Goal: Transaction & Acquisition: Purchase product/service

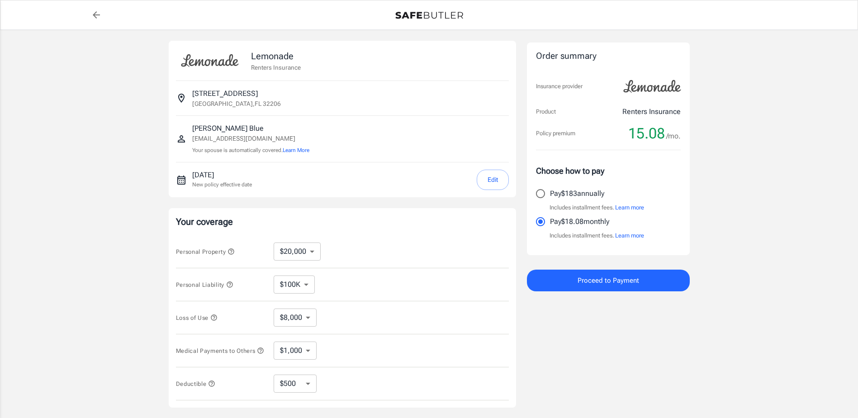
select select "20000"
select select "500"
click at [234, 252] on icon "button" at bounding box center [231, 251] width 7 height 7
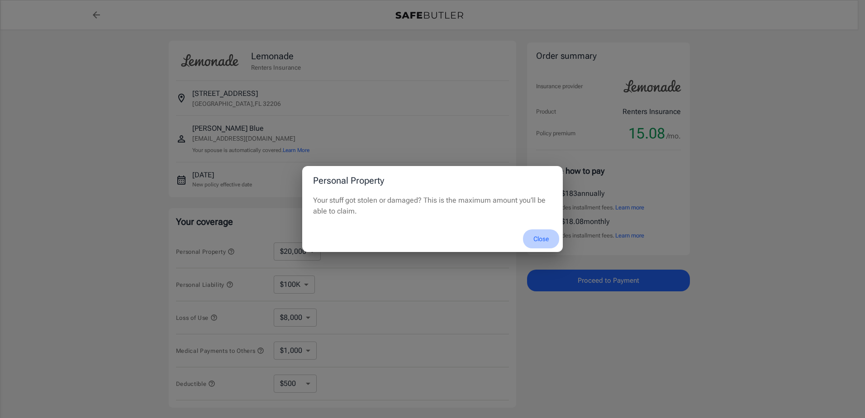
click at [541, 239] on button "Close" at bounding box center [541, 238] width 36 height 19
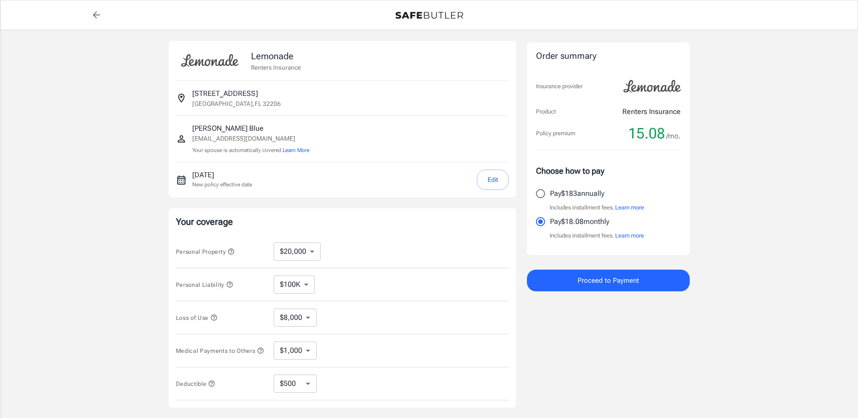
click at [231, 286] on icon "button" at bounding box center [229, 284] width 7 height 7
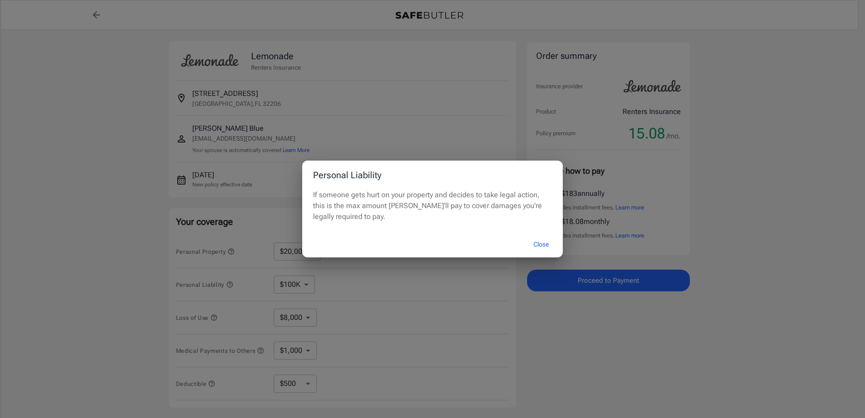
click at [537, 245] on button "Close" at bounding box center [541, 244] width 36 height 19
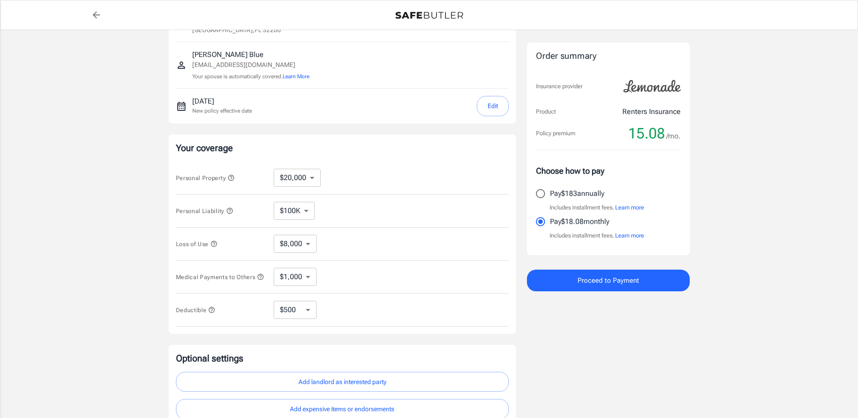
drag, startPoint x: 723, startPoint y: 213, endPoint x: 726, endPoint y: 245, distance: 32.7
click at [214, 242] on icon "button" at bounding box center [213, 240] width 7 height 7
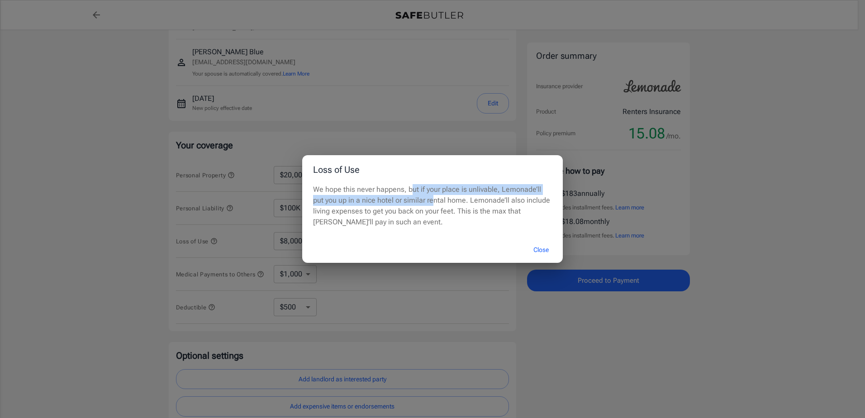
drag, startPoint x: 412, startPoint y: 187, endPoint x: 418, endPoint y: 199, distance: 13.2
click at [418, 199] on p "We hope this never happens, but if your place is unlivable, Lemonade’ll put you…" at bounding box center [432, 205] width 239 height 43
drag, startPoint x: 418, startPoint y: 199, endPoint x: 411, endPoint y: 203, distance: 8.5
click at [411, 203] on p "We hope this never happens, but if your place is unlivable, Lemonade’ll put you…" at bounding box center [432, 205] width 239 height 43
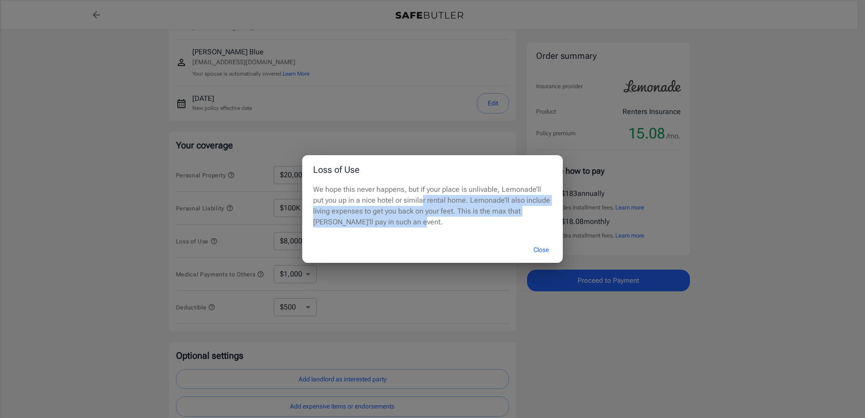
drag, startPoint x: 408, startPoint y: 201, endPoint x: 408, endPoint y: 225, distance: 24.4
click at [408, 225] on p "We hope this never happens, but if your place is unlivable, Lemonade’ll put you…" at bounding box center [432, 205] width 239 height 43
click at [540, 248] on button "Close" at bounding box center [541, 249] width 36 height 19
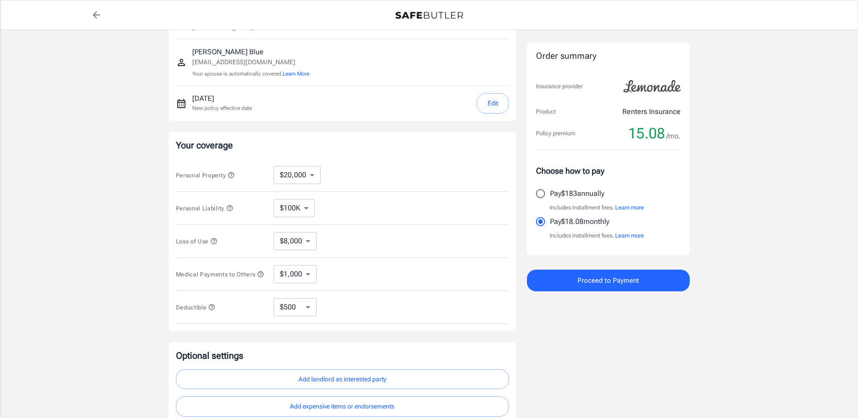
click at [213, 311] on icon "button" at bounding box center [211, 307] width 7 height 7
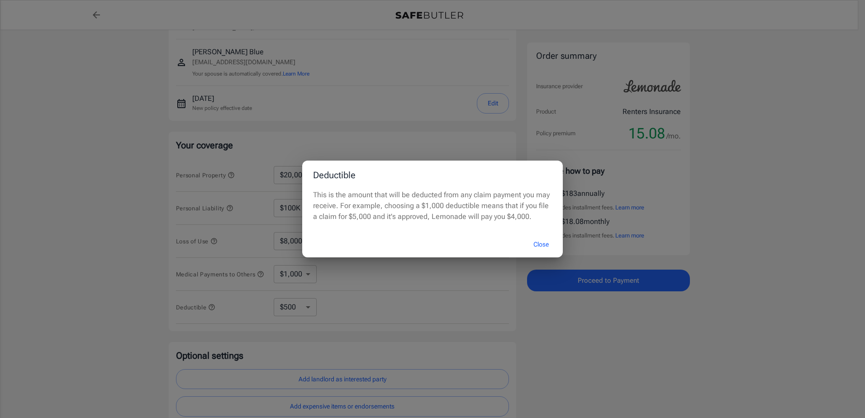
click at [537, 243] on button "Close" at bounding box center [541, 244] width 36 height 19
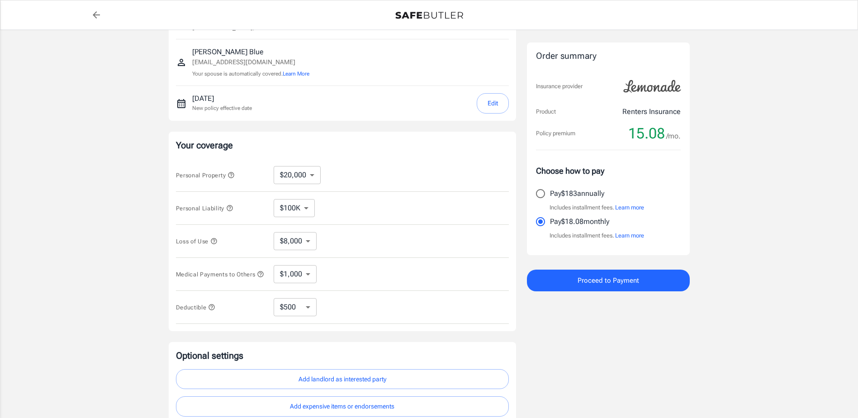
click at [291, 171] on select "$10,000 $20,000 $30,000 $40,000 $50,000 $100K" at bounding box center [297, 175] width 47 height 18
select select "50000"
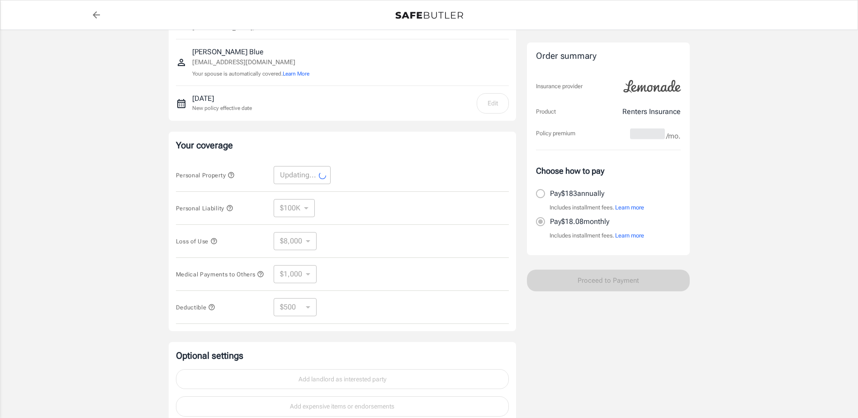
click at [231, 173] on icon "button" at bounding box center [231, 175] width 6 height 6
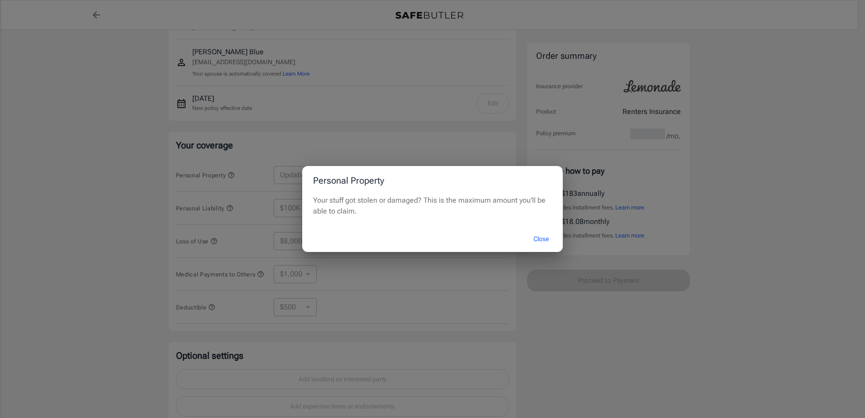
select select "50000"
select select "20000"
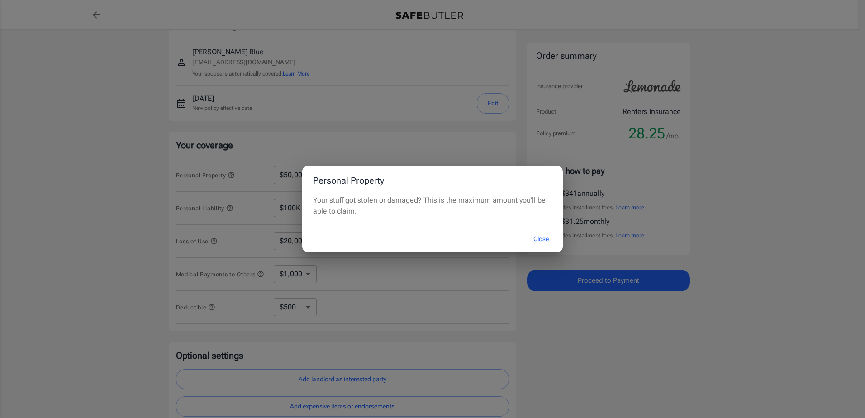
click at [537, 236] on button "Close" at bounding box center [541, 238] width 36 height 19
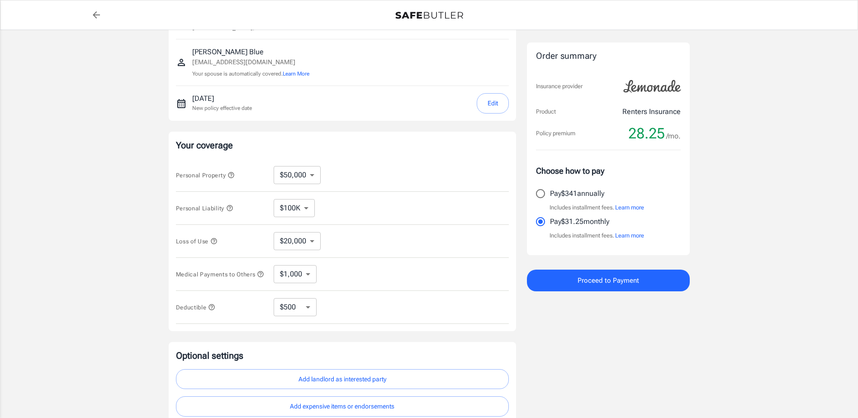
click at [231, 209] on icon "button" at bounding box center [230, 208] width 6 height 6
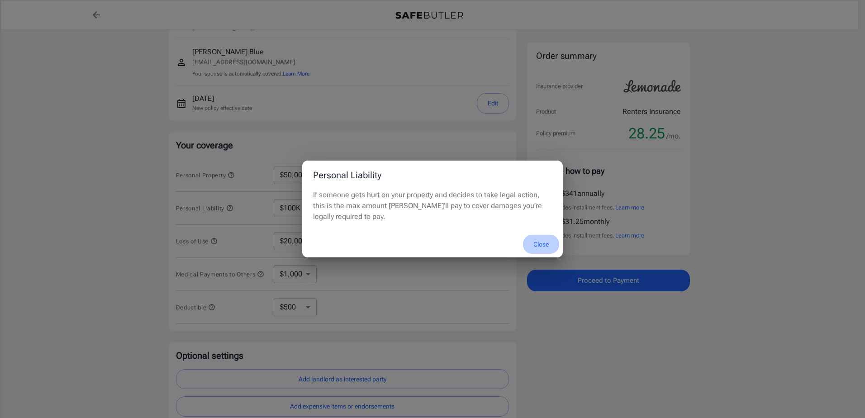
click at [538, 242] on button "Close" at bounding box center [541, 244] width 36 height 19
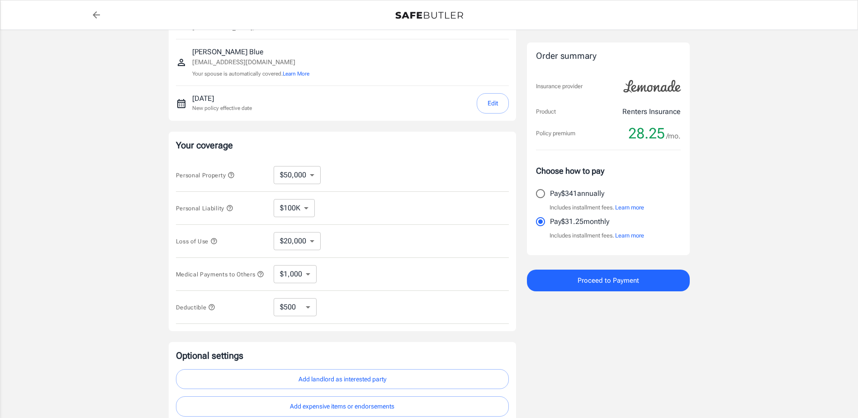
click at [215, 242] on icon "button" at bounding box center [214, 241] width 6 height 6
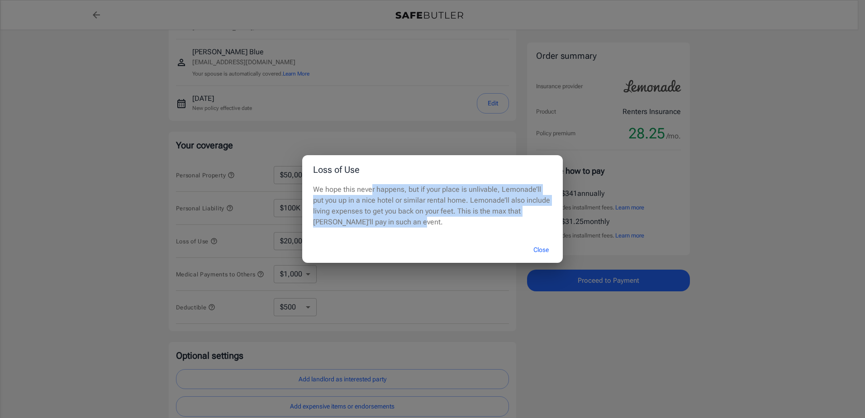
drag, startPoint x: 372, startPoint y: 192, endPoint x: 376, endPoint y: 221, distance: 28.8
click at [376, 221] on p "We hope this never happens, but if your place is unlivable, Lemonade’ll put you…" at bounding box center [432, 205] width 239 height 43
click at [539, 247] on button "Close" at bounding box center [541, 249] width 36 height 19
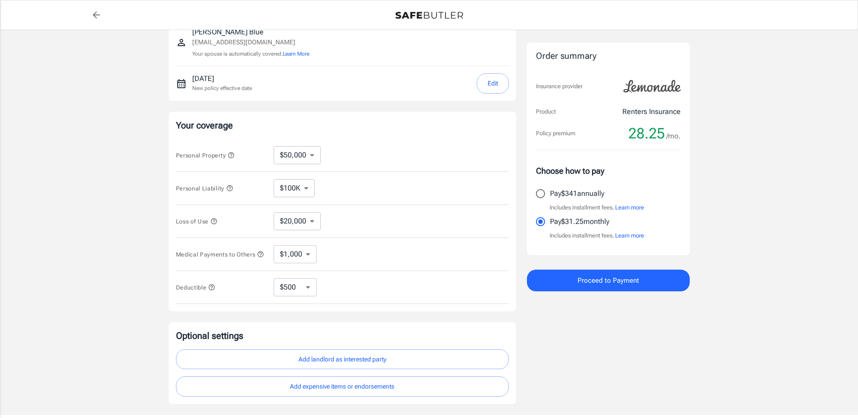
scroll to position [160, 0]
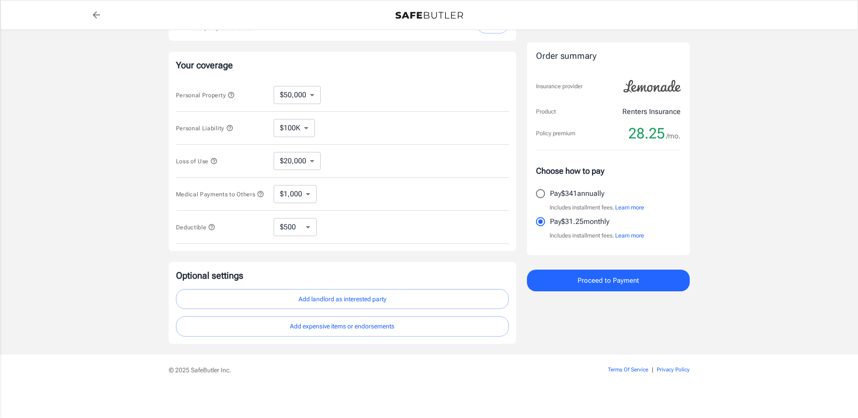
drag, startPoint x: 560, startPoint y: 334, endPoint x: 575, endPoint y: 365, distance: 34.2
drag, startPoint x: 779, startPoint y: 309, endPoint x: 771, endPoint y: 300, distance: 12.2
